Goal: Task Accomplishment & Management: Complete application form

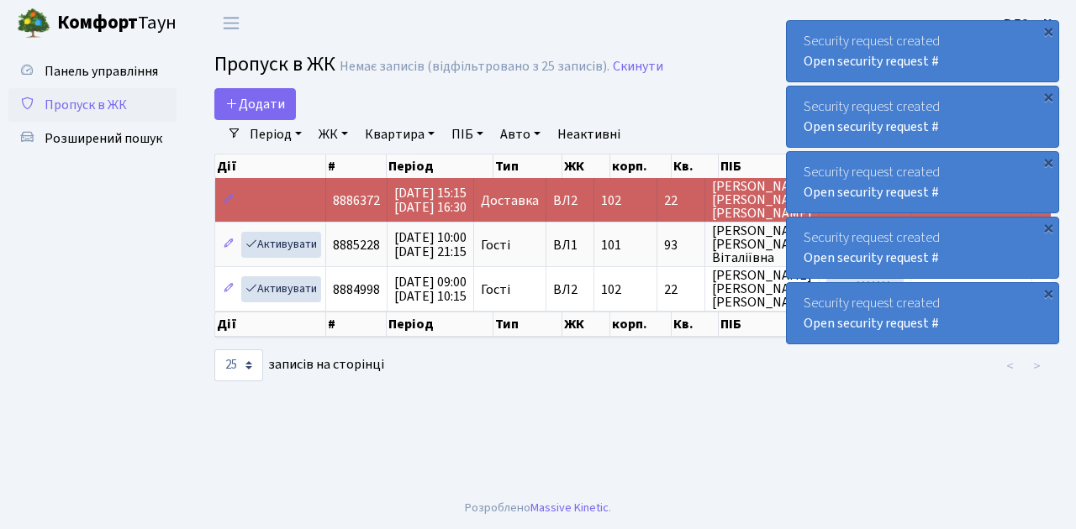
select select "25"
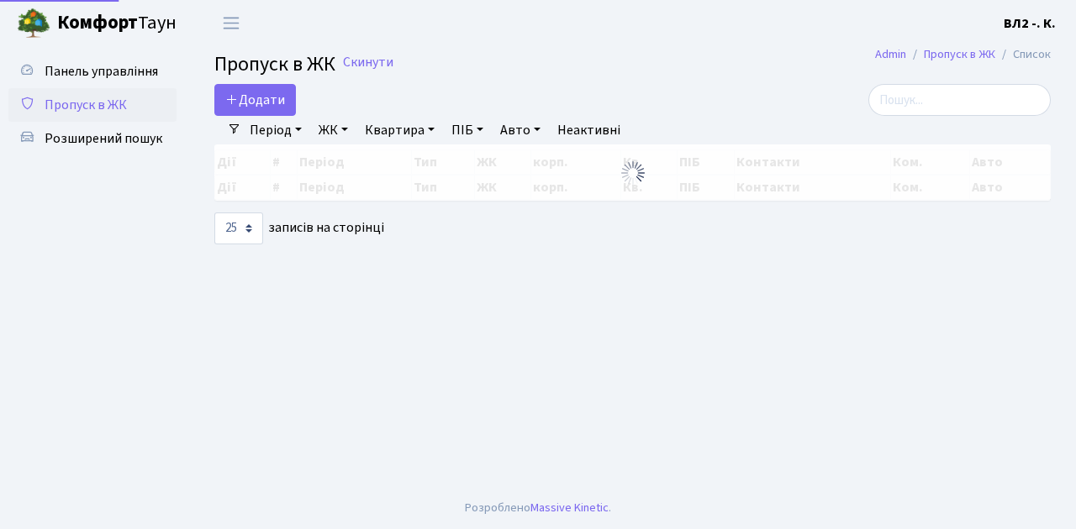
select select "25"
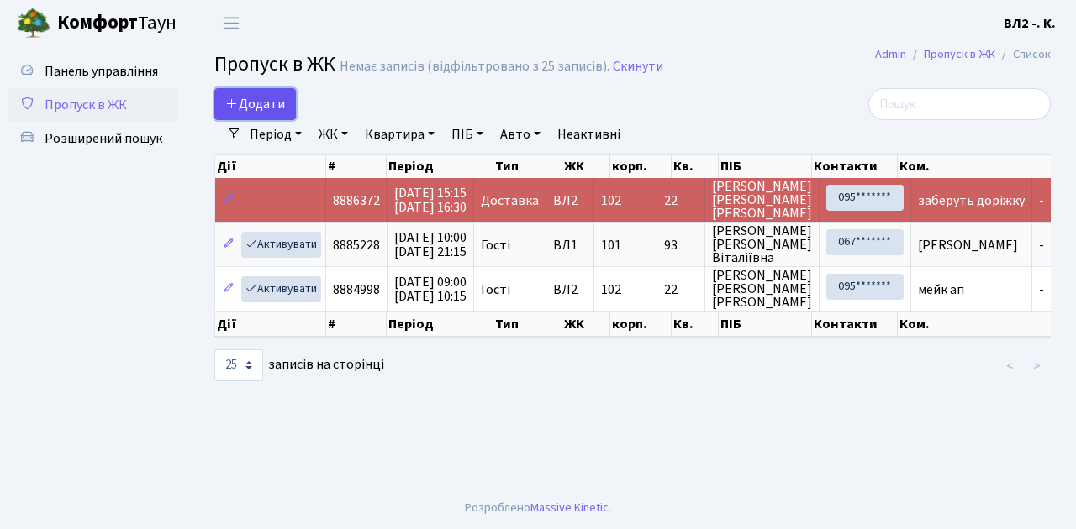
click at [288, 116] on link "Додати" at bounding box center [255, 104] width 82 height 32
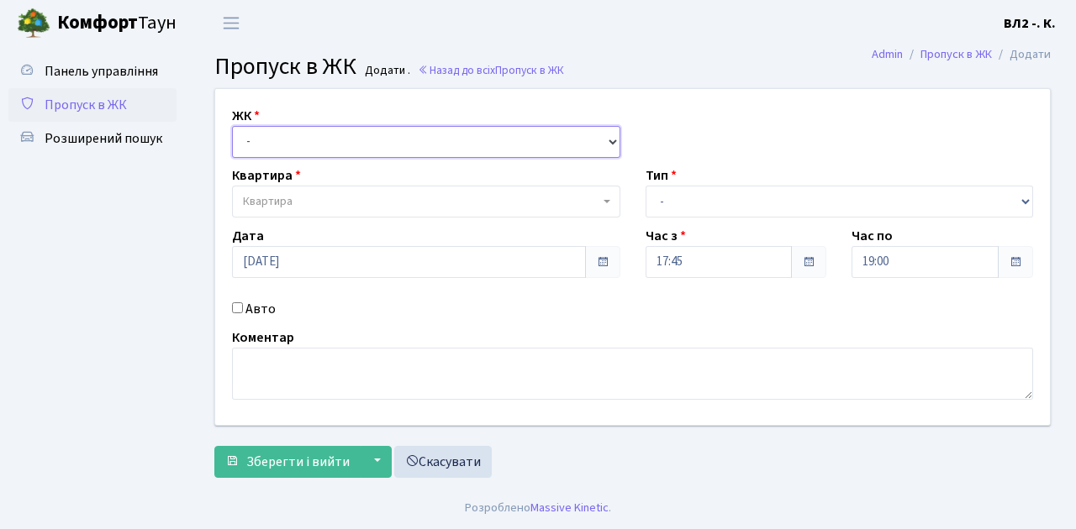
click at [609, 142] on select "- [STREET_ADDRESS][PERSON_NAME]" at bounding box center [426, 142] width 388 height 32
select select "317"
click at [232, 126] on select "- [STREET_ADDRESS][PERSON_NAME]" at bounding box center [426, 142] width 388 height 32
select select
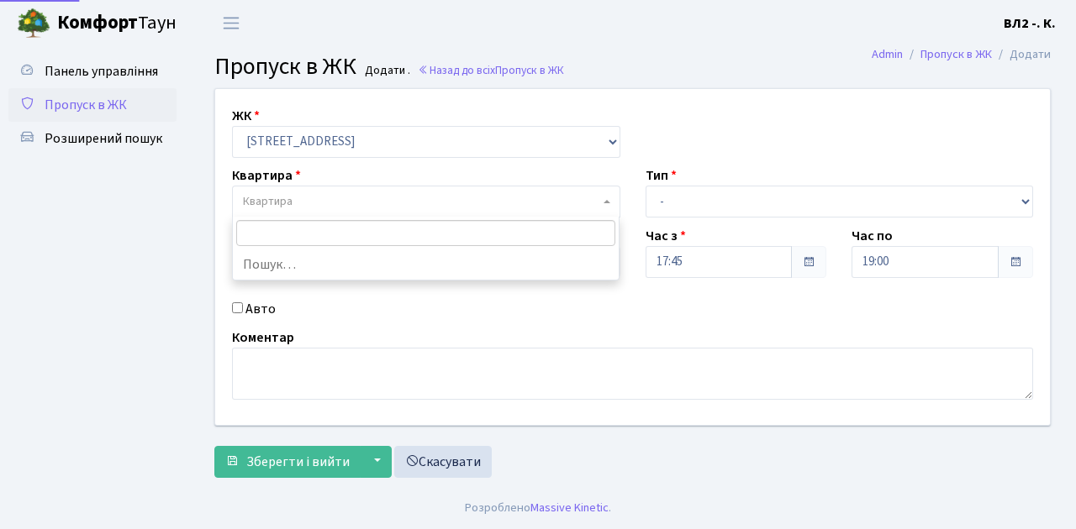
click at [604, 202] on b at bounding box center [606, 201] width 7 height 3
type input "5"
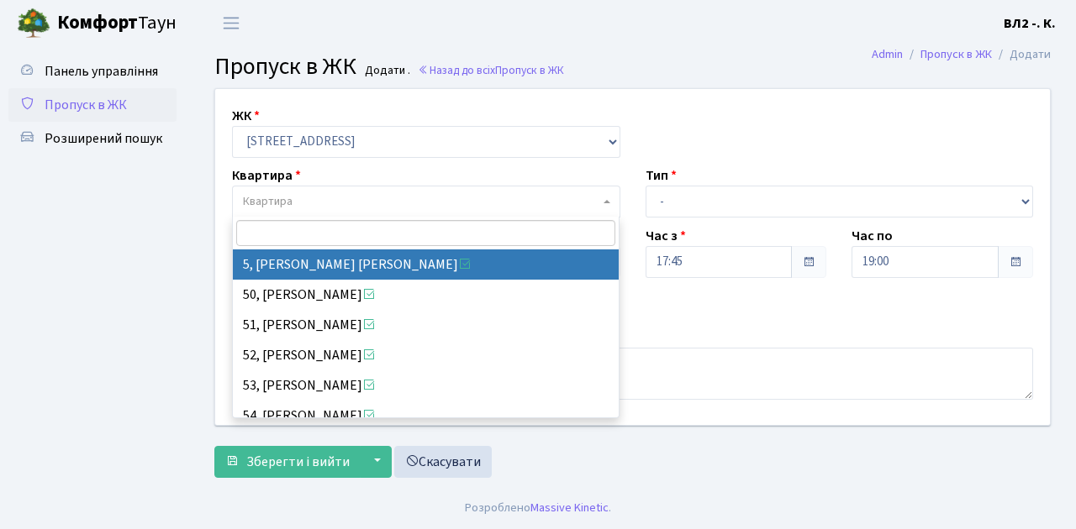
select select "37954"
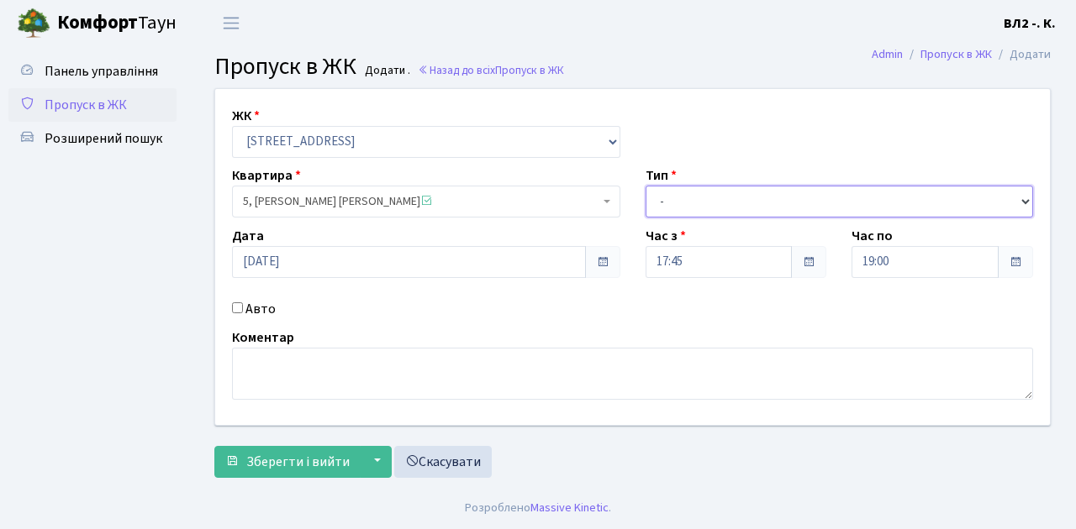
click at [1024, 200] on select "- Доставка Таксі Гості Сервіс" at bounding box center [839, 202] width 388 height 32
select select "1"
click at [645, 186] on select "- Доставка Таксі Гості Сервіс" at bounding box center [839, 202] width 388 height 32
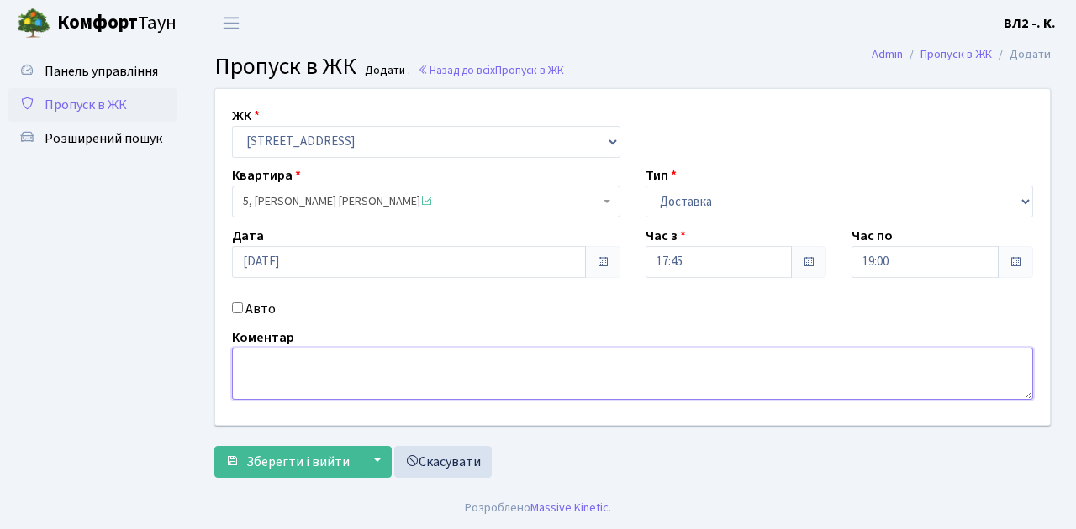
drag, startPoint x: 261, startPoint y: 366, endPoint x: 382, endPoint y: 355, distance: 122.3
click at [261, 365] on textarea at bounding box center [632, 374] width 801 height 52
type textarea "Glovo 17-50"
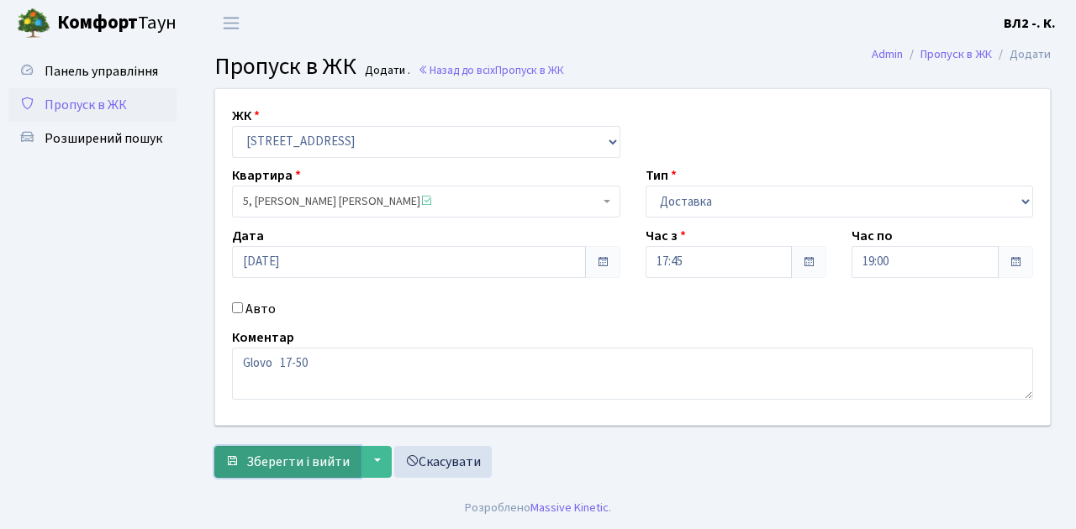
click at [266, 466] on span "Зберегти і вийти" at bounding box center [297, 462] width 103 height 18
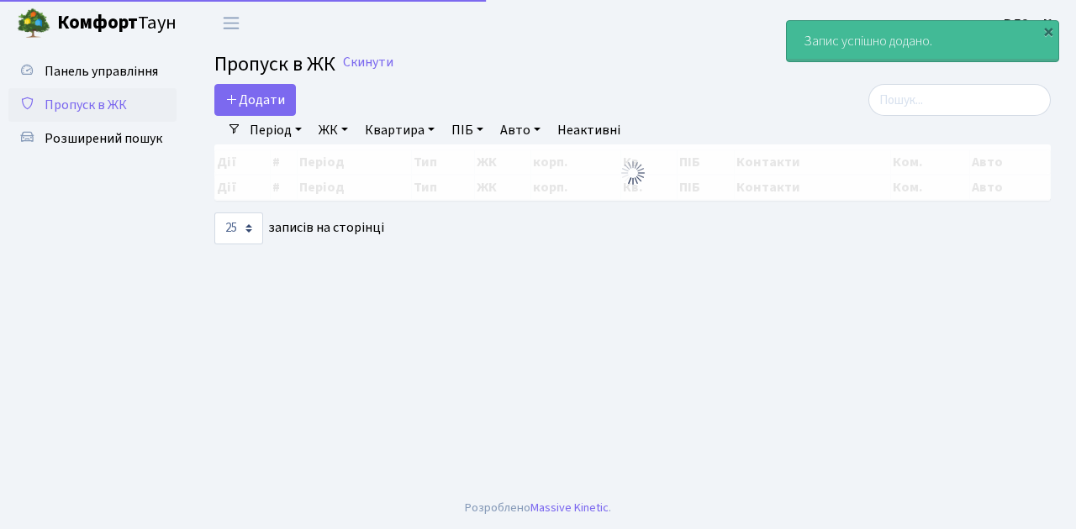
select select "25"
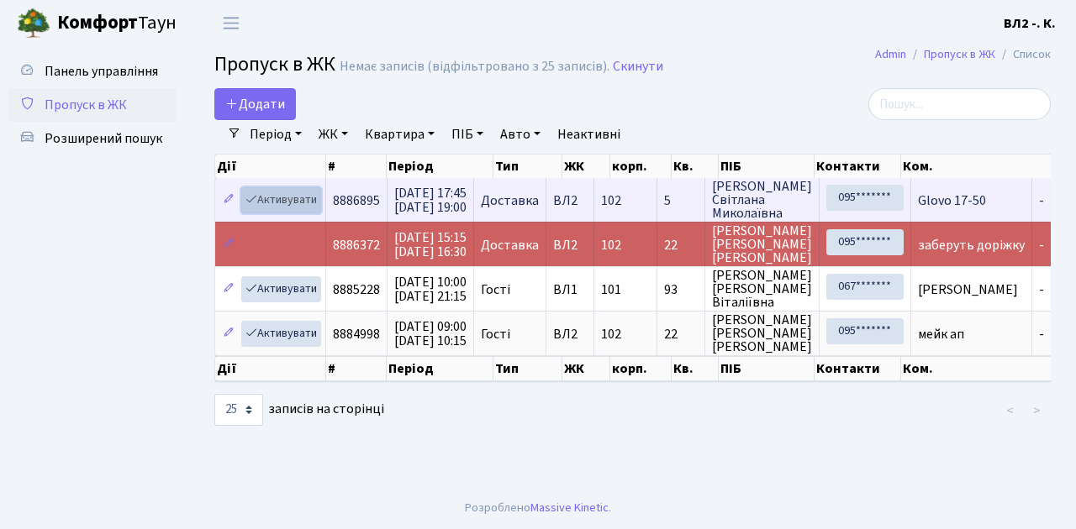
click at [317, 212] on link "Активувати" at bounding box center [281, 200] width 80 height 26
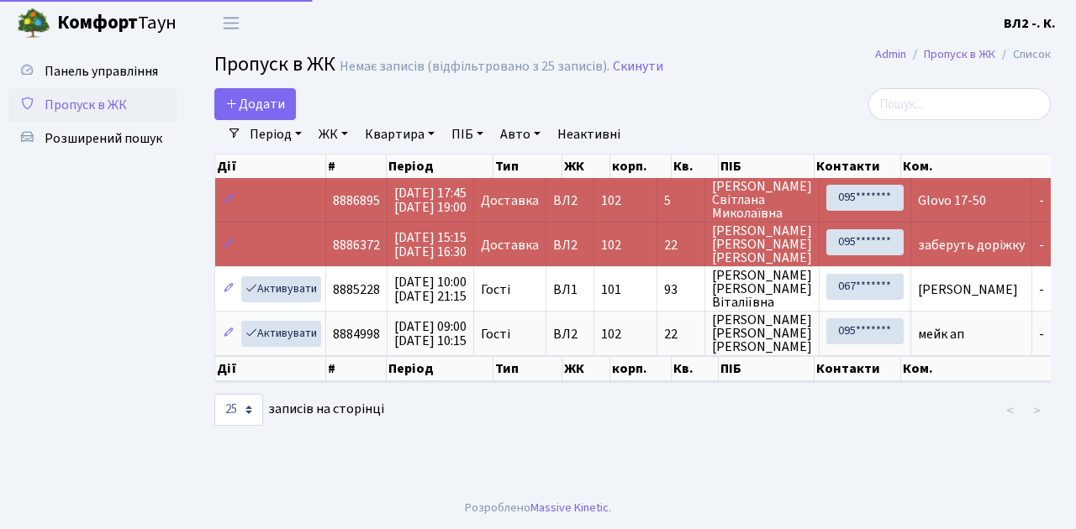
select select "25"
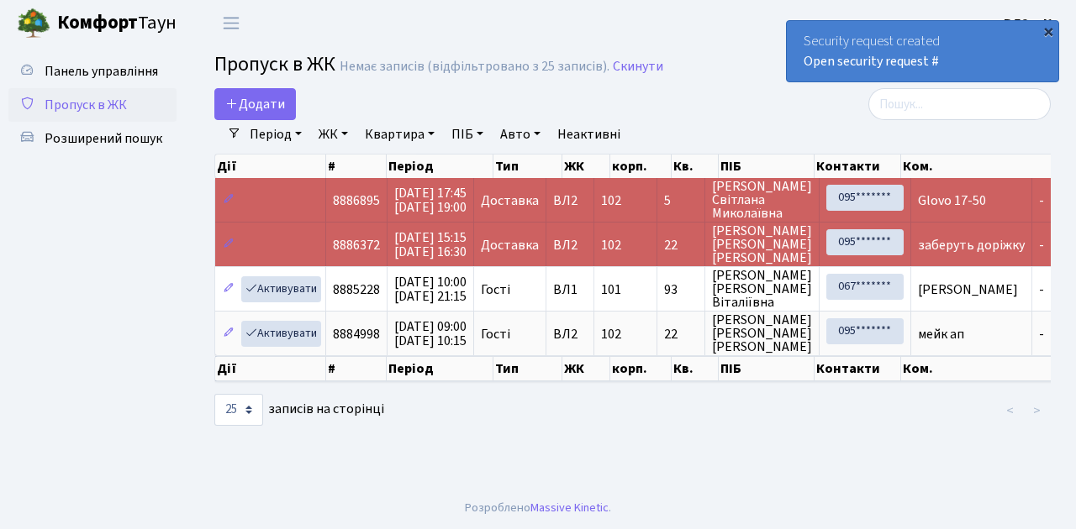
click at [1045, 30] on div "×" at bounding box center [1048, 31] width 17 height 17
click at [1048, 29] on div "×" at bounding box center [1048, 31] width 17 height 17
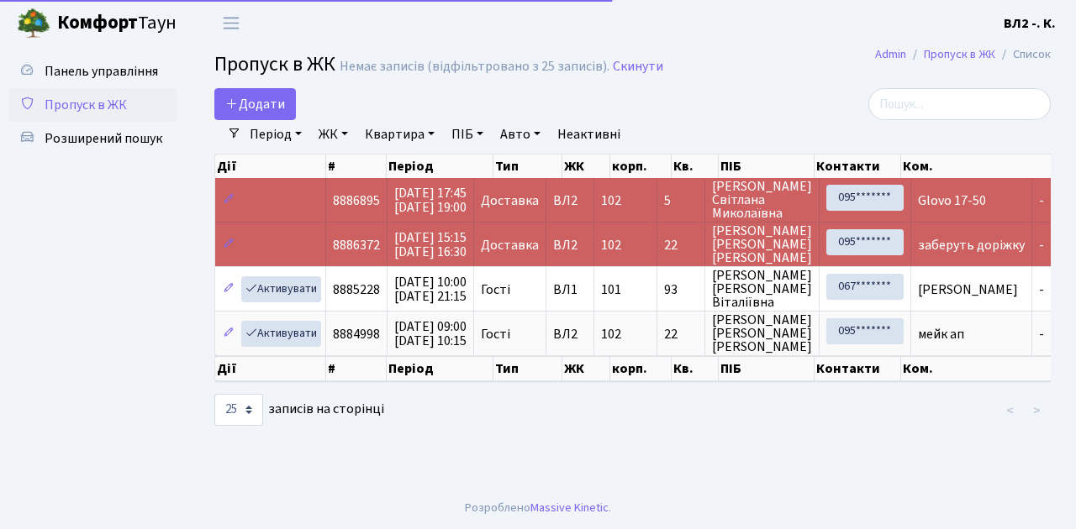
select select "25"
